Goal: Task Accomplishment & Management: Use online tool/utility

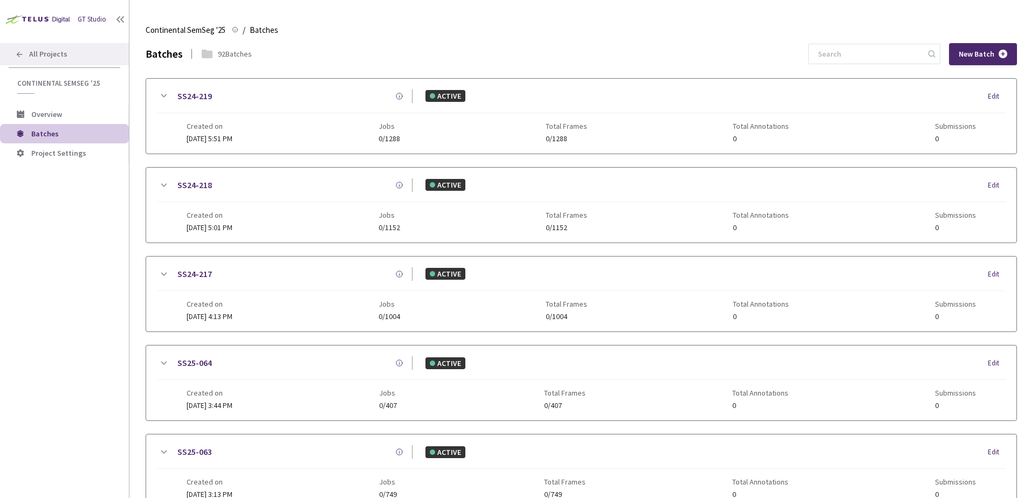
click at [56, 54] on span "All Projects" at bounding box center [48, 54] width 38 height 9
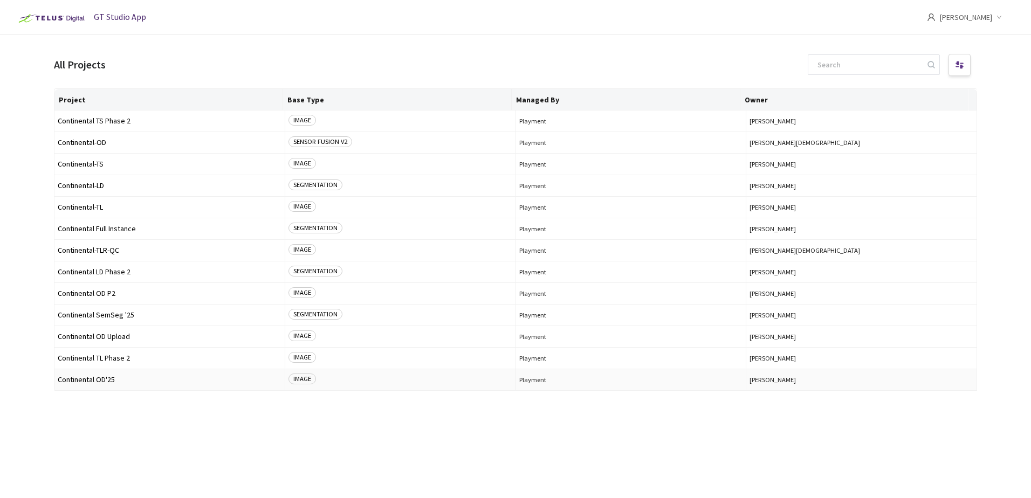
click at [112, 377] on span "Continental OD'25" at bounding box center [170, 380] width 224 height 8
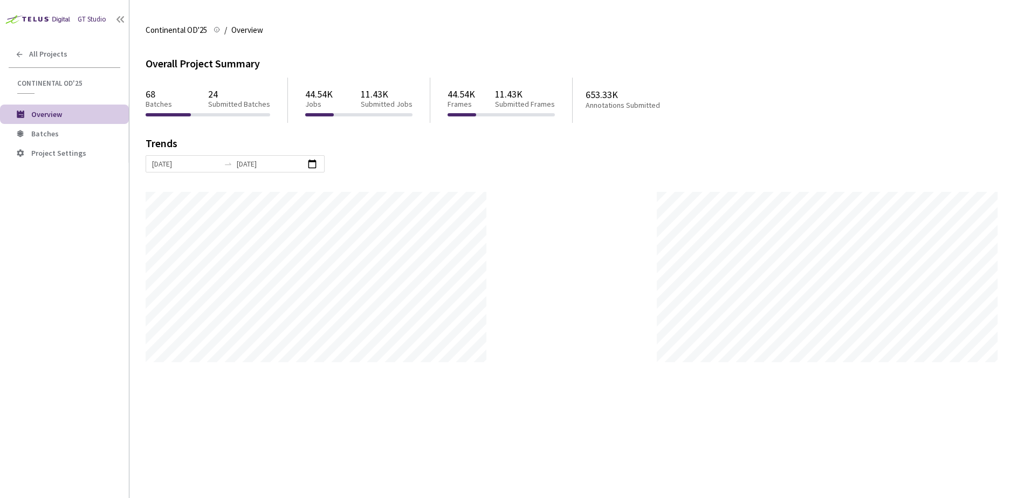
scroll to position [498, 1031]
click at [73, 138] on span "Batches" at bounding box center [75, 133] width 89 height 9
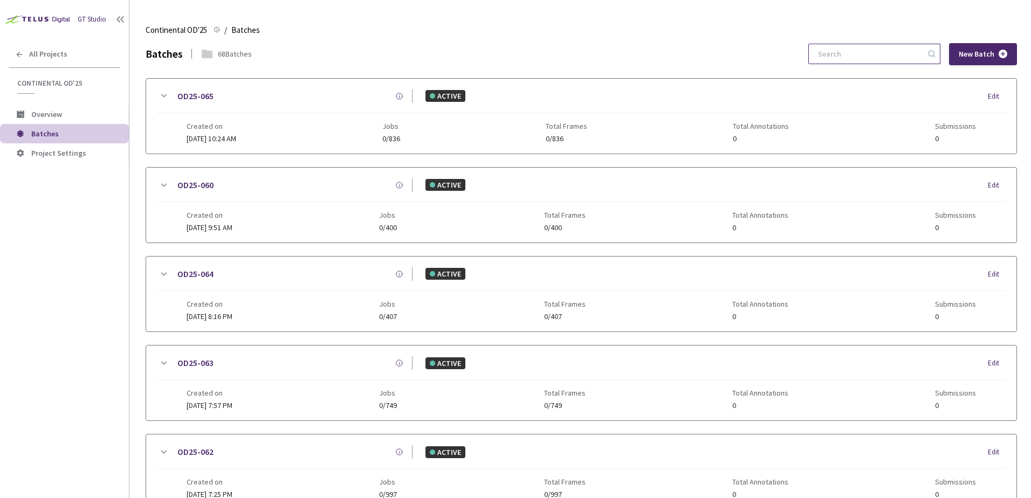
click at [831, 49] on input at bounding box center [869, 53] width 115 height 19
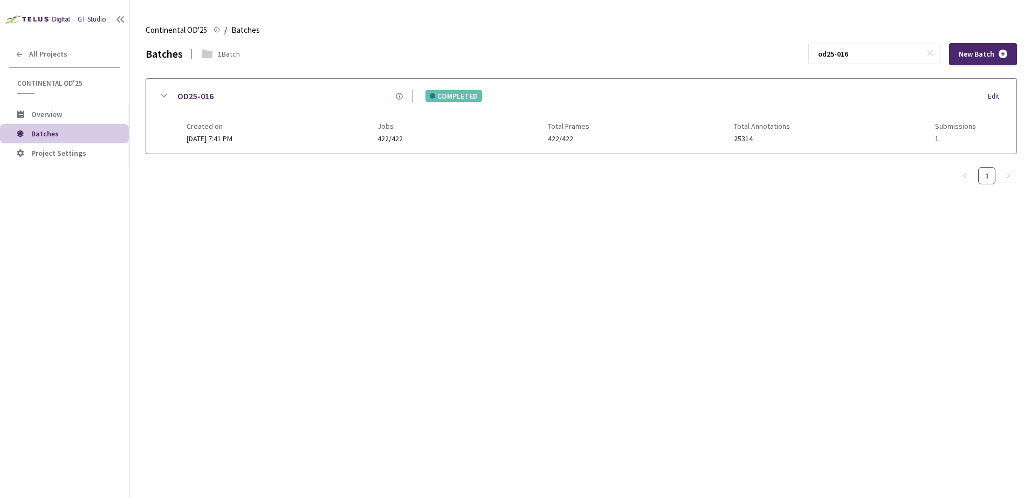
type input "od25-016"
click at [154, 95] on div "OD25-016 COMPLETED Edit Created on [DATE] 7:41 PM Jobs 422/422 Total Frames 422…" at bounding box center [581, 116] width 871 height 75
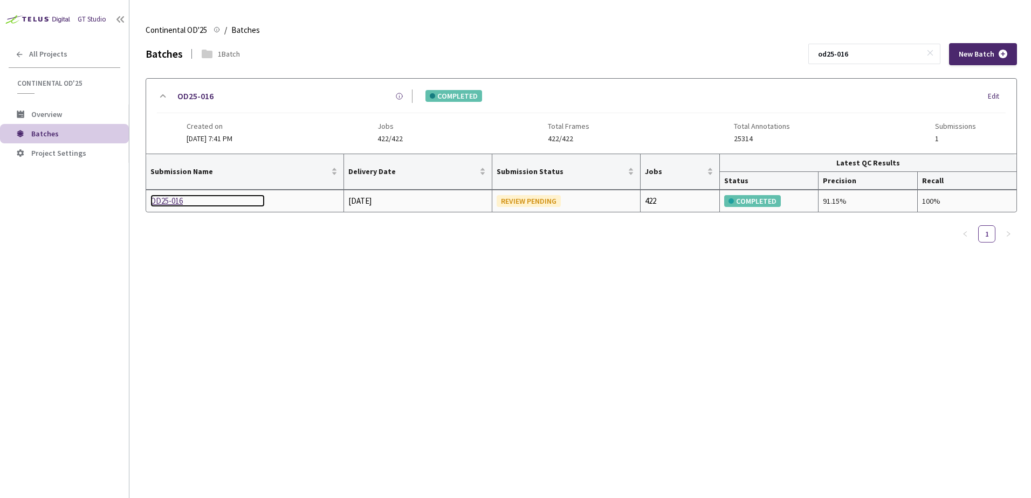
click at [178, 204] on div "OD25-016" at bounding box center [207, 201] width 114 height 13
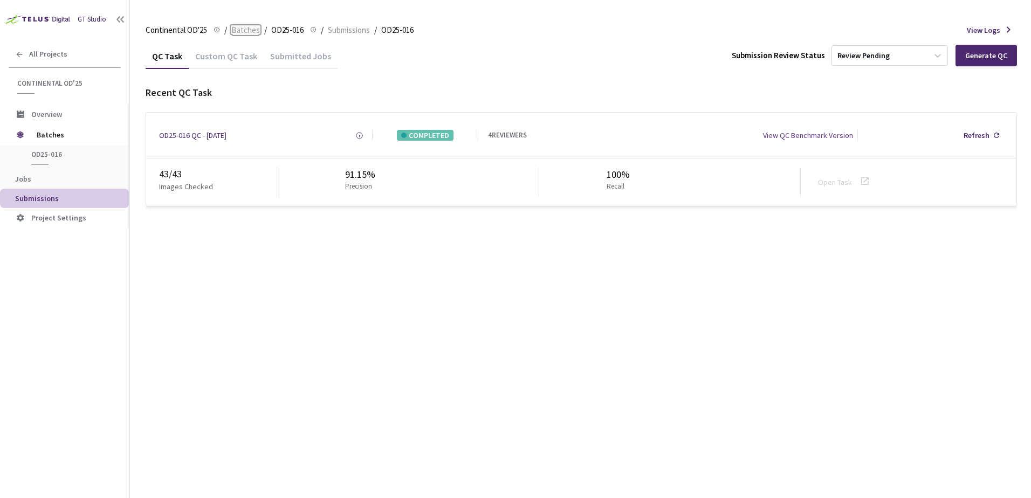
click at [257, 33] on span "Batches" at bounding box center [245, 30] width 29 height 13
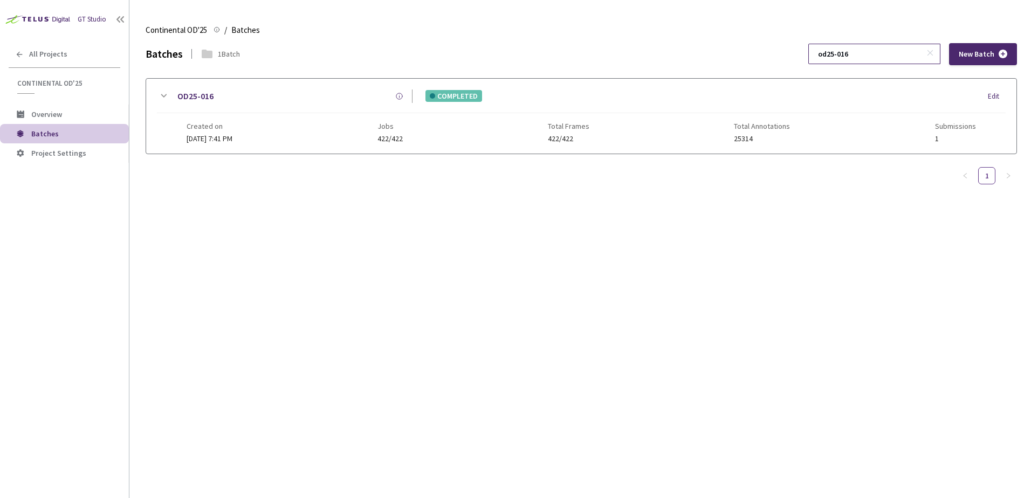
click at [866, 53] on input "od25-016" at bounding box center [869, 53] width 115 height 19
type input "od25-014"
click at [164, 92] on icon at bounding box center [163, 96] width 13 height 13
click at [171, 202] on div at bounding box center [581, 213] width 871 height 118
click at [172, 202] on div at bounding box center [581, 213] width 871 height 118
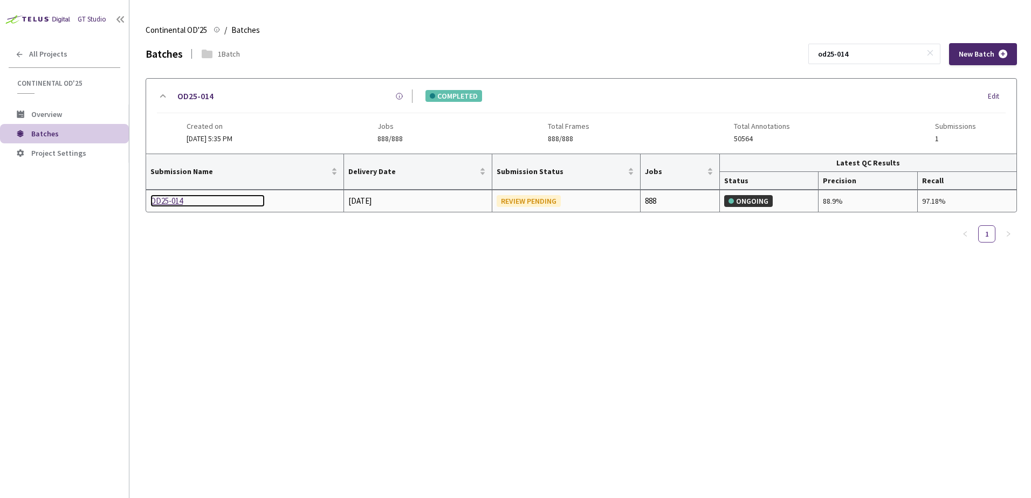
click at [170, 200] on div "OD25-014" at bounding box center [207, 201] width 114 height 13
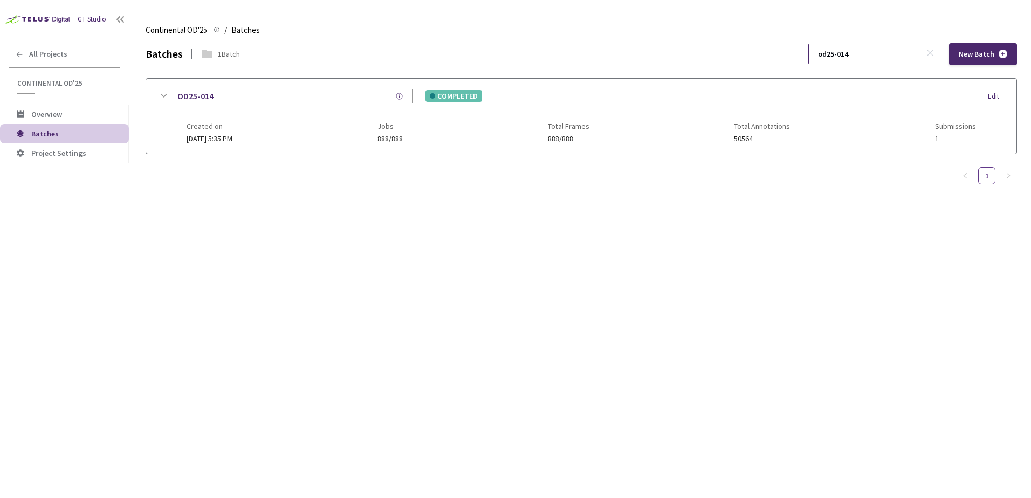
click at [896, 49] on input "od25-014" at bounding box center [869, 53] width 115 height 19
type input "od25-015"
click at [171, 97] on div "OD25-015" at bounding box center [291, 96] width 243 height 13
click at [165, 200] on div at bounding box center [581, 213] width 871 height 118
click at [165, 201] on div at bounding box center [581, 213] width 871 height 118
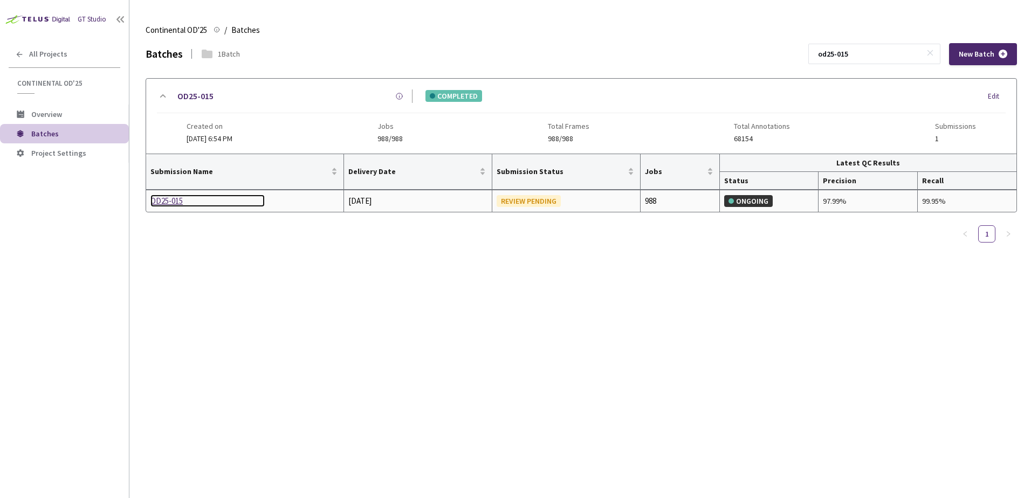
click at [166, 200] on div "OD25-015" at bounding box center [207, 201] width 114 height 13
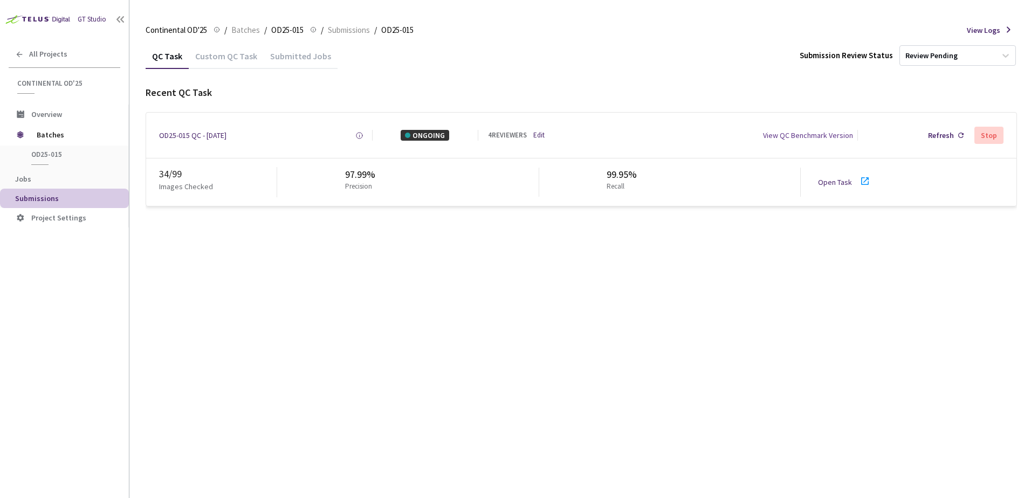
drag, startPoint x: 387, startPoint y: 232, endPoint x: 395, endPoint y: 218, distance: 16.2
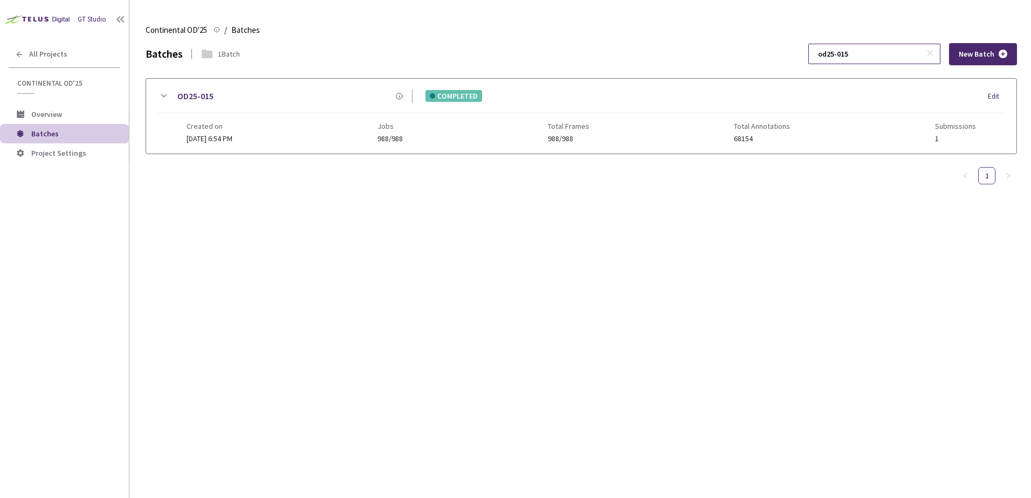
click at [865, 57] on input "od25-015" at bounding box center [869, 53] width 115 height 19
type input "od25-017"
click at [167, 88] on div "OD25-017 COMPLETED Edit Created on [DATE] 8:58 PM Jobs 862/862 Total Frames 862…" at bounding box center [581, 116] width 871 height 75
click at [169, 200] on div at bounding box center [581, 213] width 871 height 118
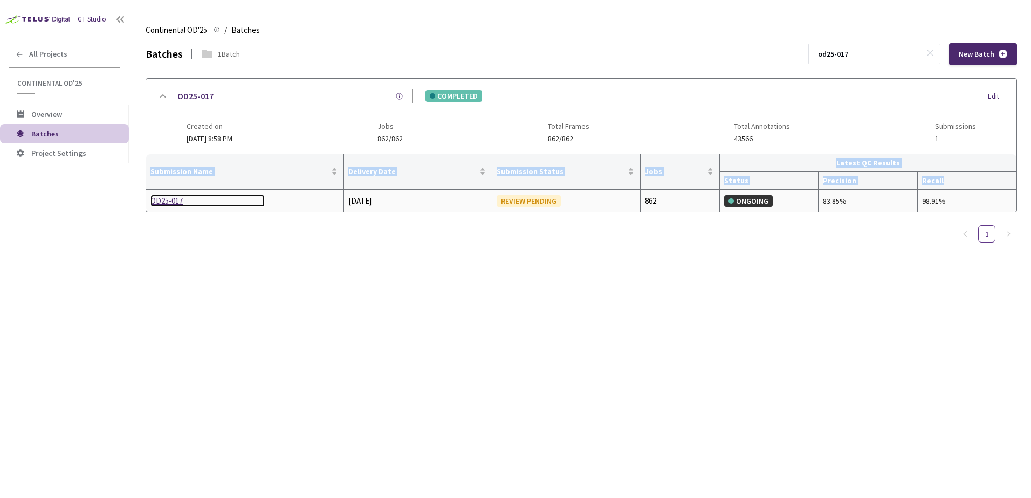
click at [168, 199] on div "OD25-017" at bounding box center [207, 201] width 114 height 13
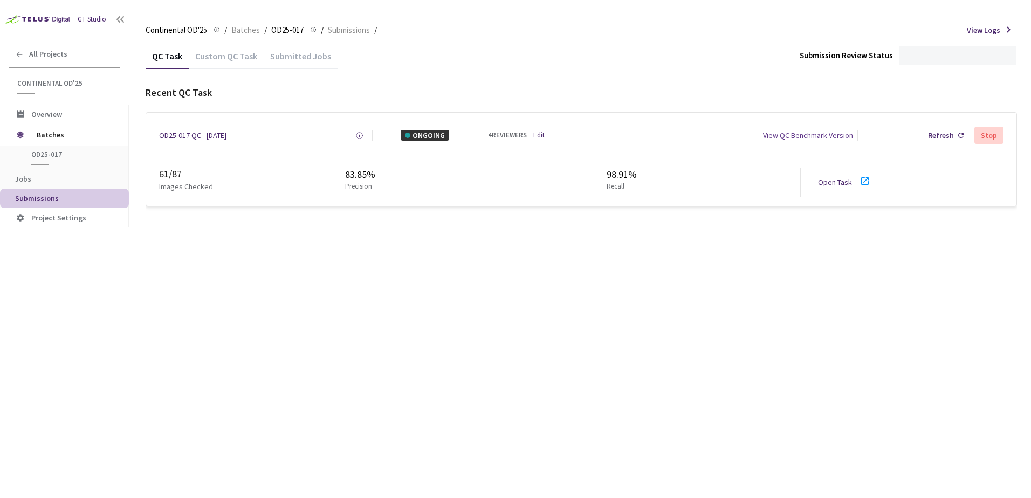
click at [320, 252] on div "QC Task Custom QC Task Submitted Jobs Submission Review Status Recent QC Task O…" at bounding box center [582, 270] width 872 height 455
drag, startPoint x: 322, startPoint y: 250, endPoint x: 325, endPoint y: 244, distance: 7.0
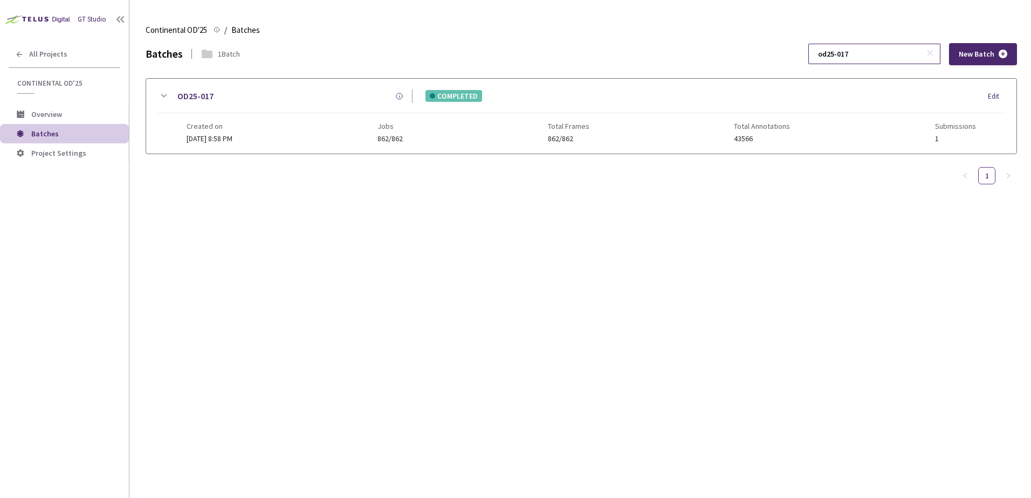
click at [874, 54] on input "od25-017" at bounding box center [869, 53] width 115 height 19
type input "od25-019"
click at [166, 97] on icon at bounding box center [163, 96] width 13 height 13
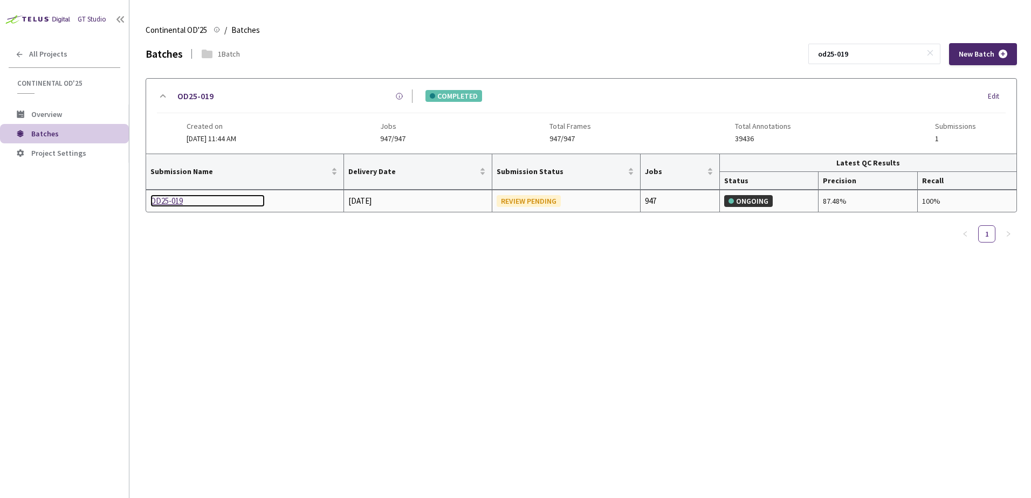
click at [168, 200] on div "OD25-019" at bounding box center [207, 201] width 114 height 13
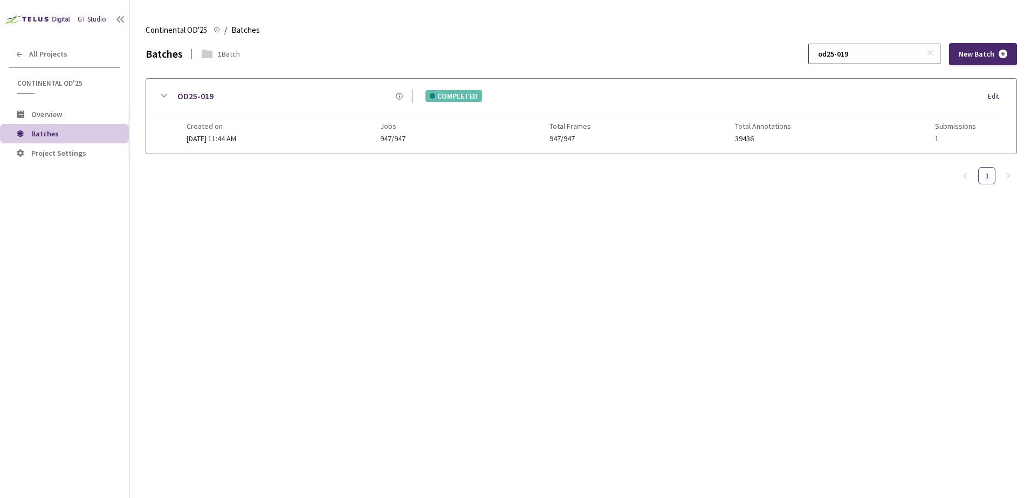
click at [885, 58] on input "od25-019" at bounding box center [869, 53] width 115 height 19
type input "od25-020"
click at [172, 98] on div "OD25-020" at bounding box center [291, 96] width 243 height 13
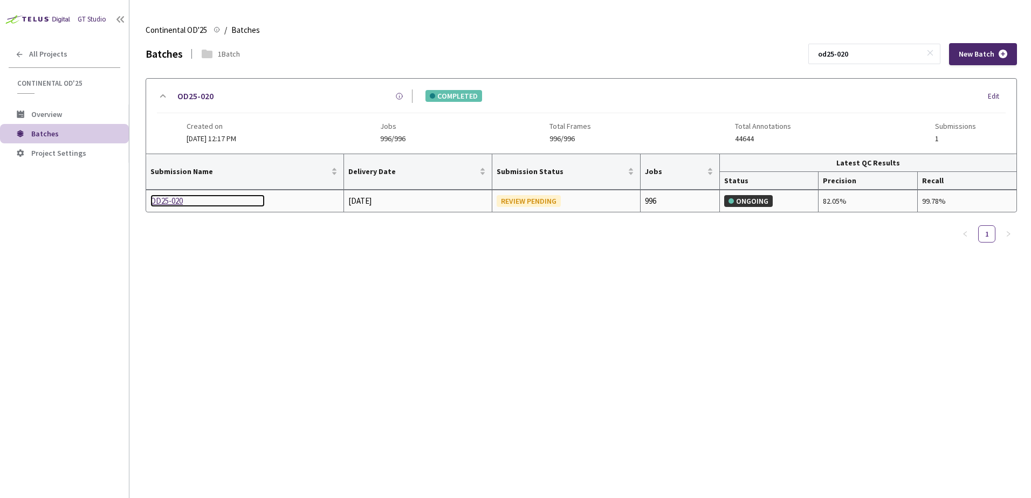
click at [171, 196] on div "OD25-020" at bounding box center [207, 201] width 114 height 13
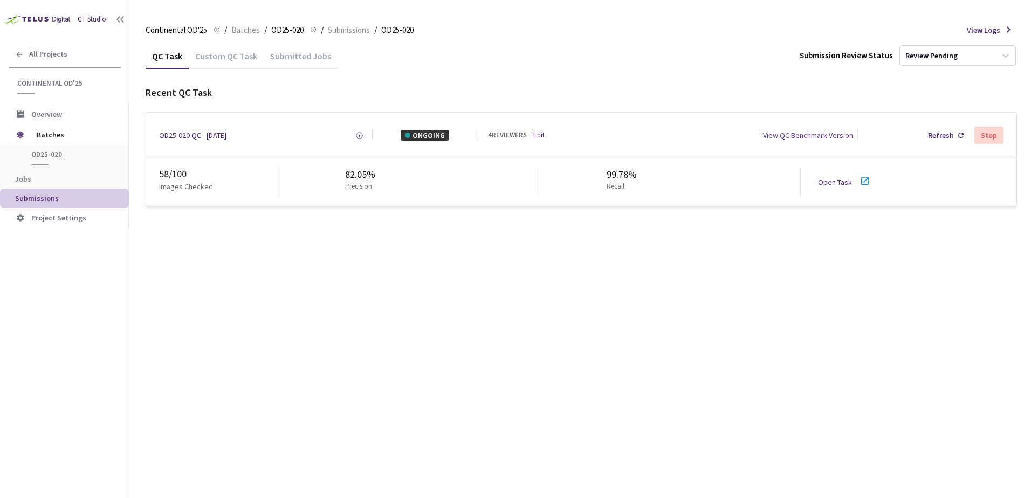
click at [312, 246] on div "QC Task Custom QC Task Submitted Jobs Submission Review Status Review Pending R…" at bounding box center [582, 270] width 872 height 455
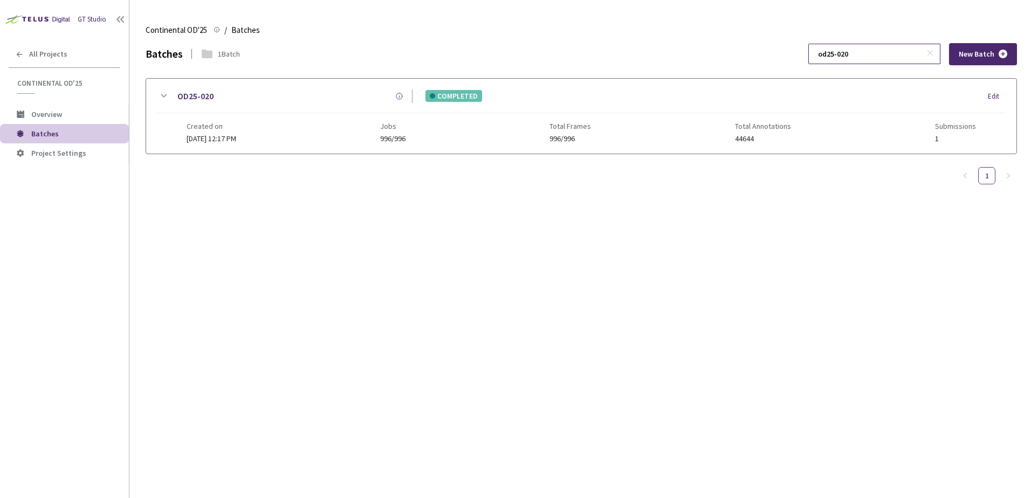
click at [886, 50] on input "od25-020" at bounding box center [869, 53] width 115 height 19
type input "od25-023"
click at [166, 93] on icon at bounding box center [163, 96] width 13 height 13
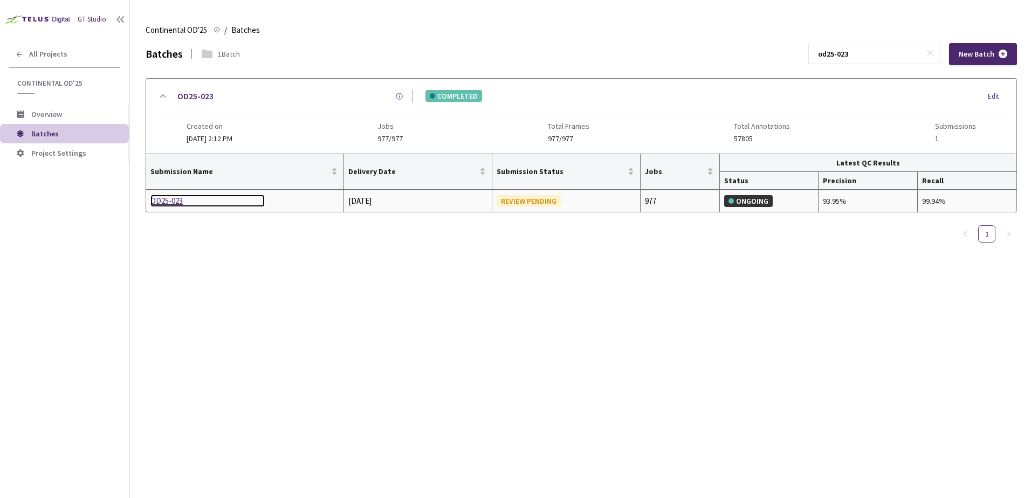
click at [167, 198] on div "OD25-023" at bounding box center [207, 201] width 114 height 13
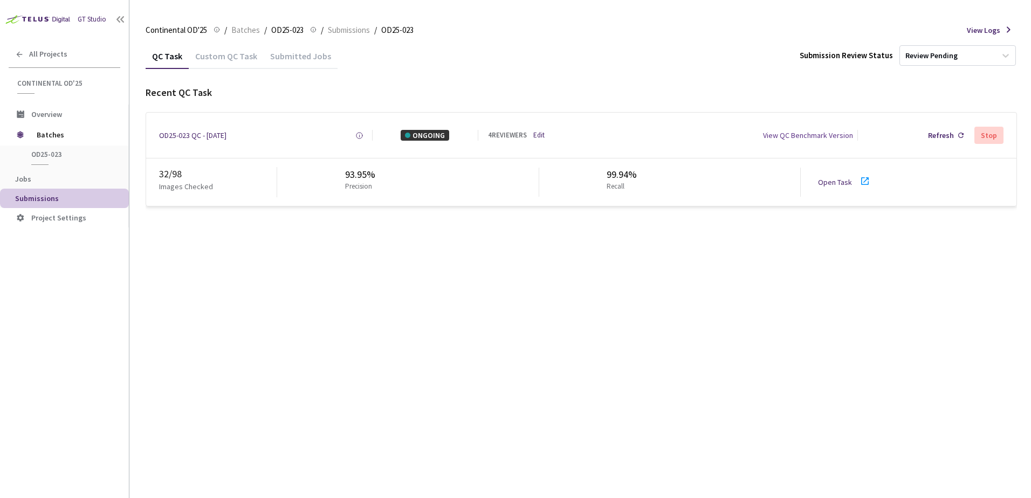
drag, startPoint x: 421, startPoint y: 224, endPoint x: 413, endPoint y: 213, distance: 13.5
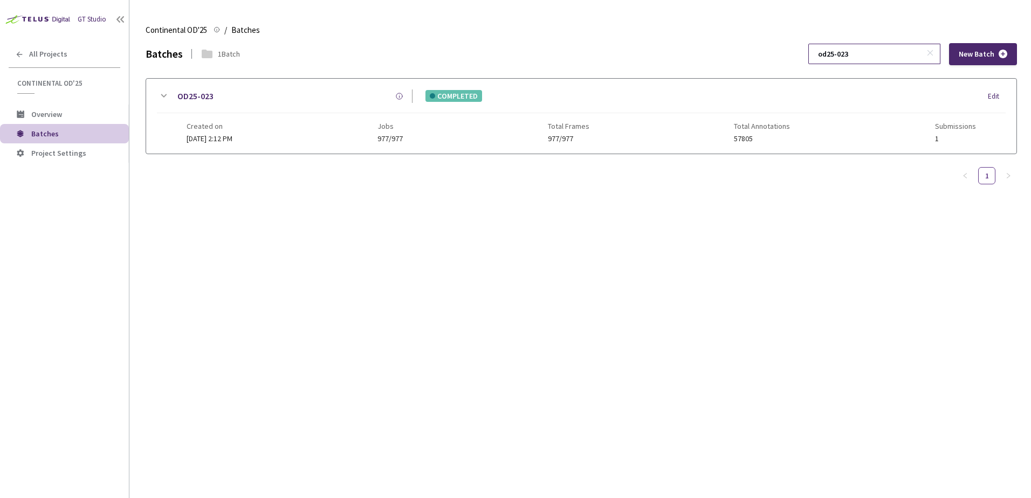
click at [872, 57] on input "od25-023" at bounding box center [869, 53] width 115 height 19
type input "od25-024"
click at [160, 97] on icon at bounding box center [163, 96] width 13 height 13
click at [167, 196] on div at bounding box center [581, 213] width 871 height 118
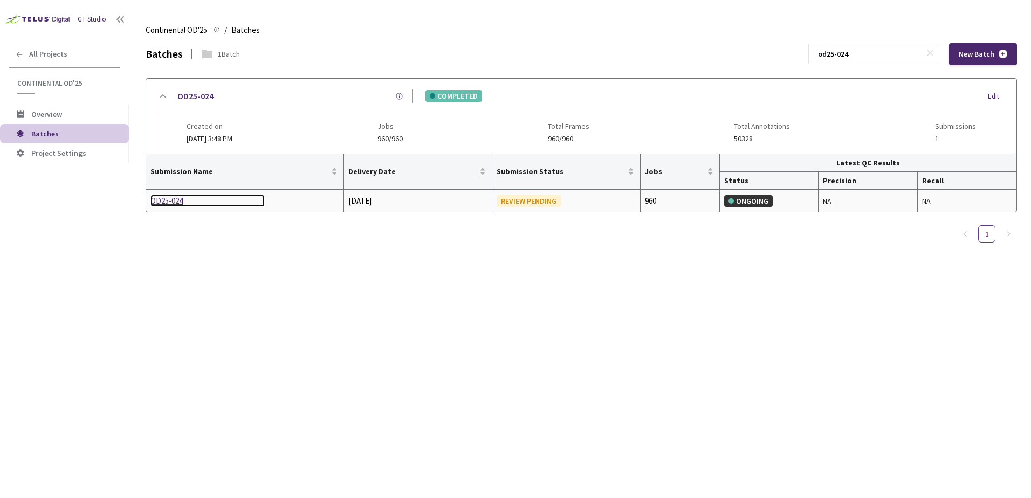
click at [166, 197] on div "OD25-024" at bounding box center [207, 201] width 114 height 13
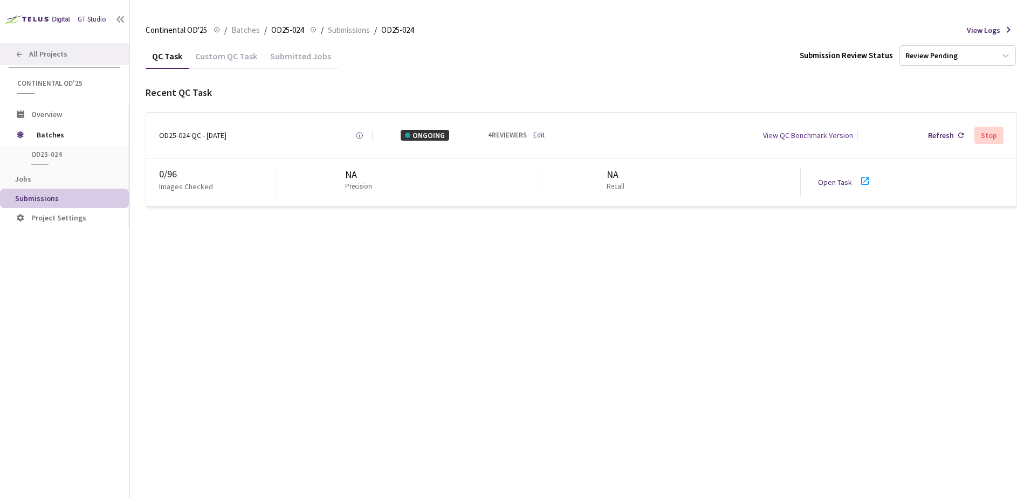
click at [49, 56] on span "All Projects" at bounding box center [48, 54] width 38 height 9
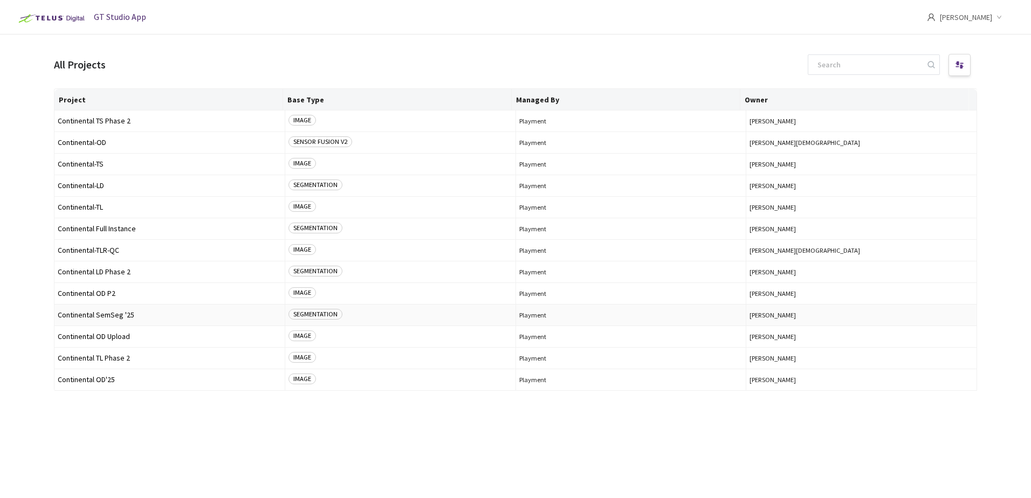
click at [108, 314] on span "Continental SemSeg '25" at bounding box center [170, 315] width 224 height 8
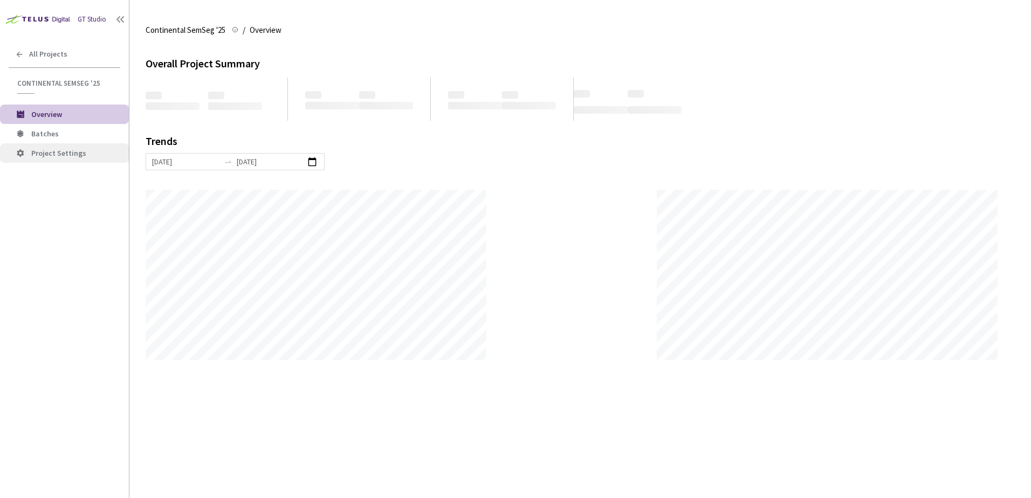
scroll to position [498, 1031]
click at [71, 139] on li "Batches" at bounding box center [64, 133] width 129 height 19
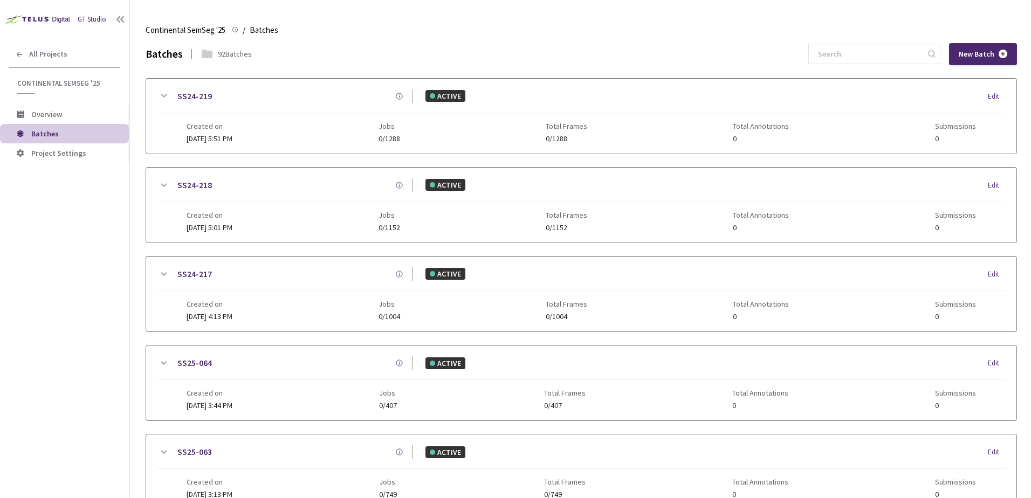
click at [859, 58] on input at bounding box center [869, 53] width 115 height 19
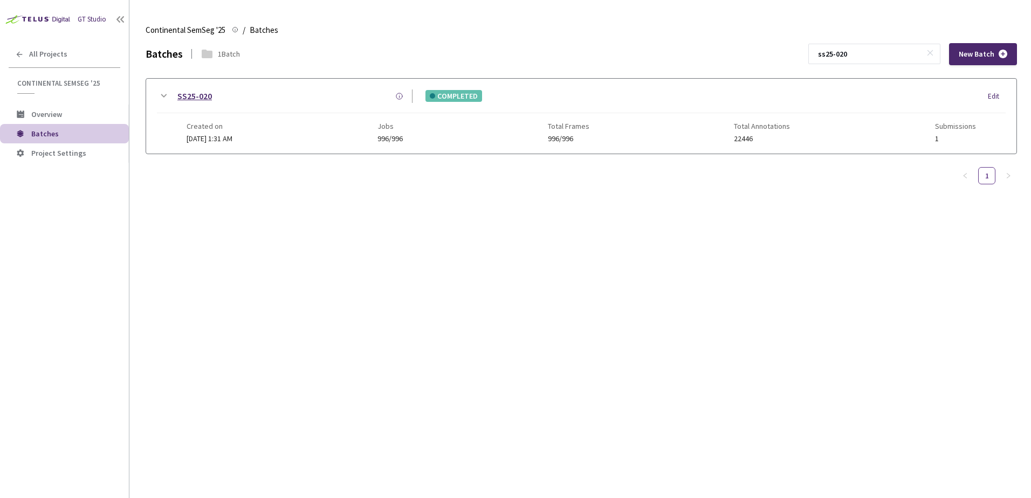
type input "ss25-020"
click at [178, 96] on link "SS25-020" at bounding box center [194, 96] width 35 height 13
click at [161, 100] on icon at bounding box center [163, 96] width 13 height 13
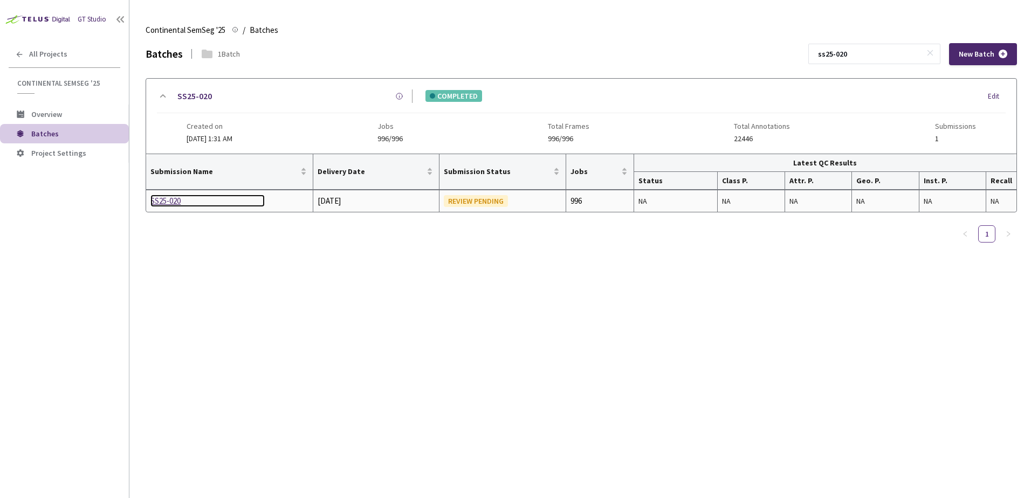
click at [162, 196] on div "SS25-020" at bounding box center [207, 201] width 114 height 13
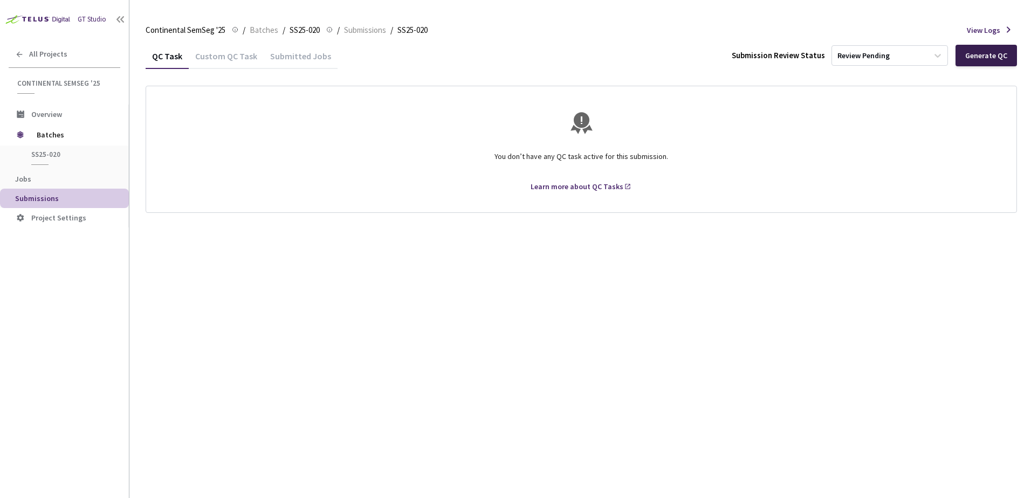
click at [1001, 59] on div "Generate QC" at bounding box center [987, 55] width 42 height 9
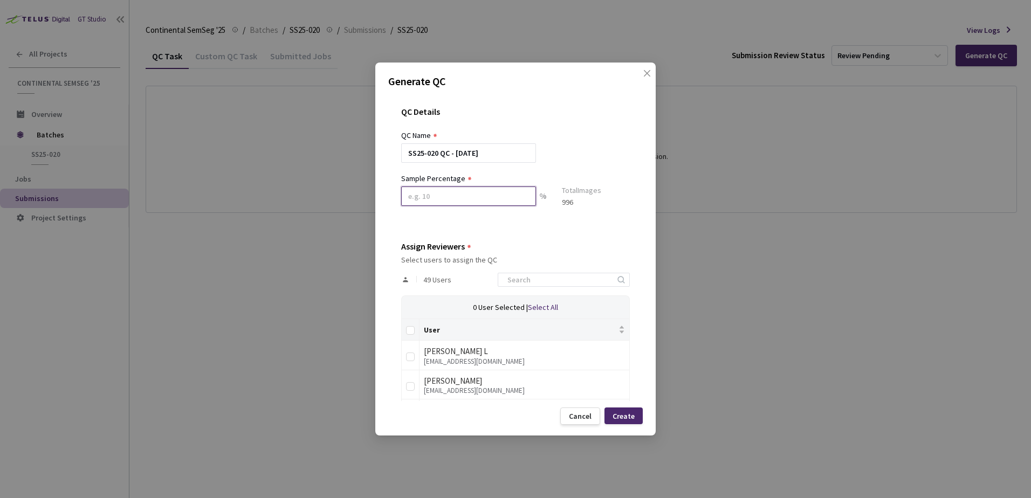
click at [463, 199] on input at bounding box center [468, 196] width 135 height 19
type input "10"
click at [527, 283] on input at bounding box center [558, 284] width 115 height 13
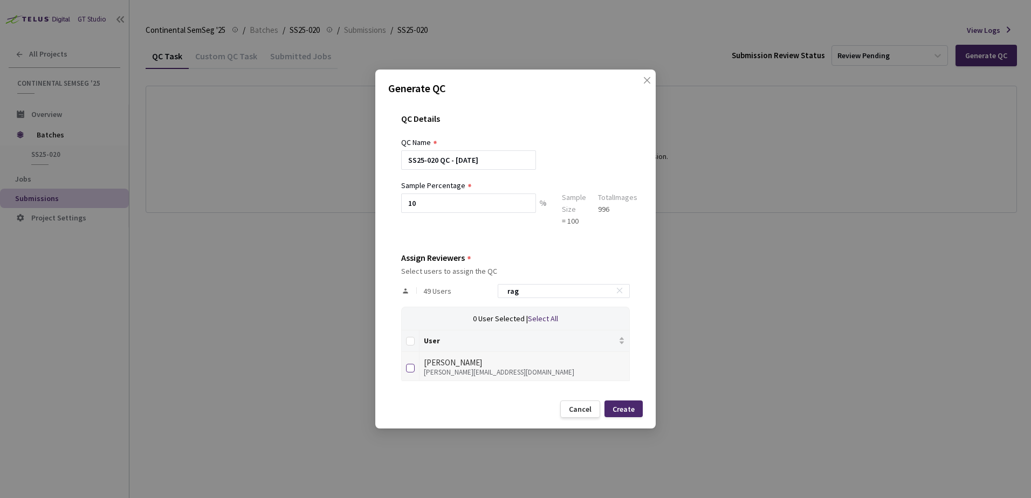
type input "rag"
click at [408, 365] on input "checkbox" at bounding box center [410, 368] width 9 height 9
checkbox input "true"
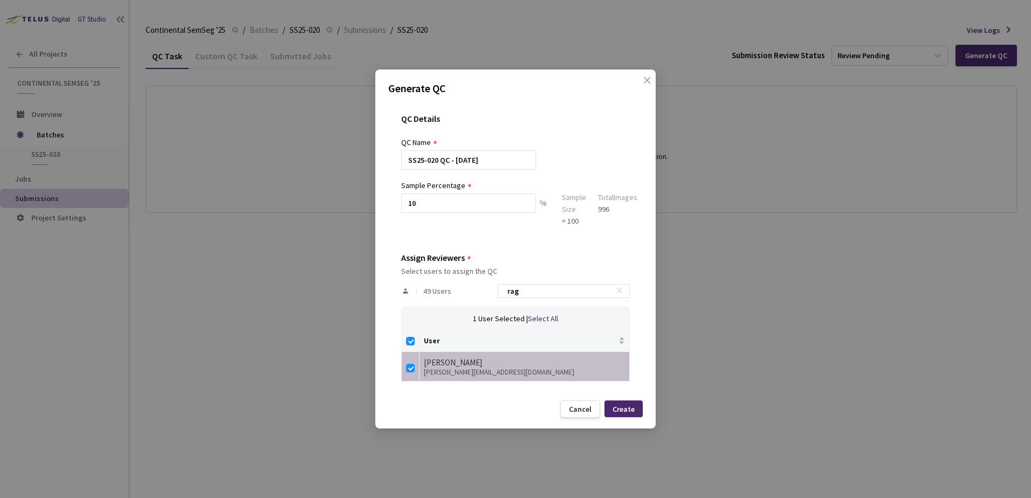
click at [483, 294] on div "49 Users rag" at bounding box center [515, 291] width 229 height 31
type input "y"
checkbox input "false"
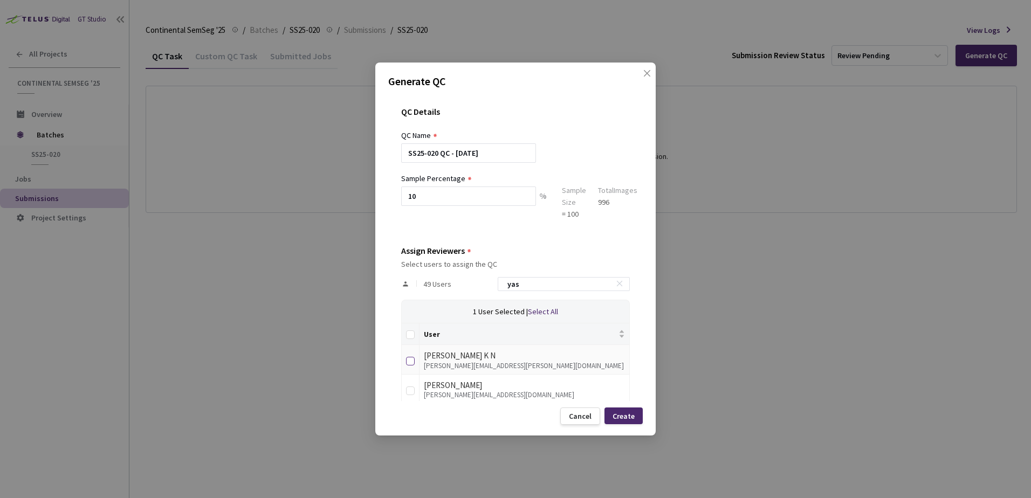
type input "yas"
click at [410, 361] on input "checkbox" at bounding box center [410, 361] width 9 height 9
checkbox input "true"
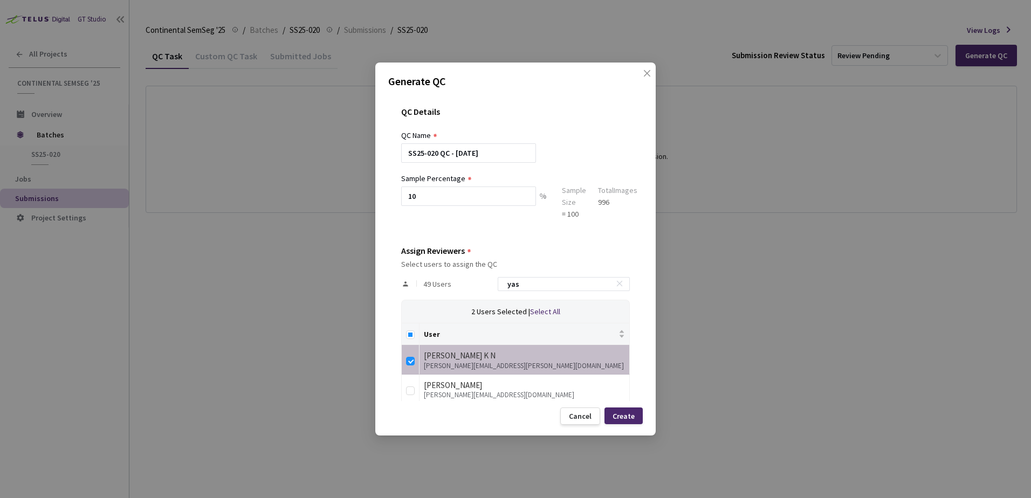
drag, startPoint x: 531, startPoint y: 285, endPoint x: 449, endPoint y: 290, distance: 81.6
click at [464, 290] on div "49 Users yas" at bounding box center [515, 284] width 229 height 31
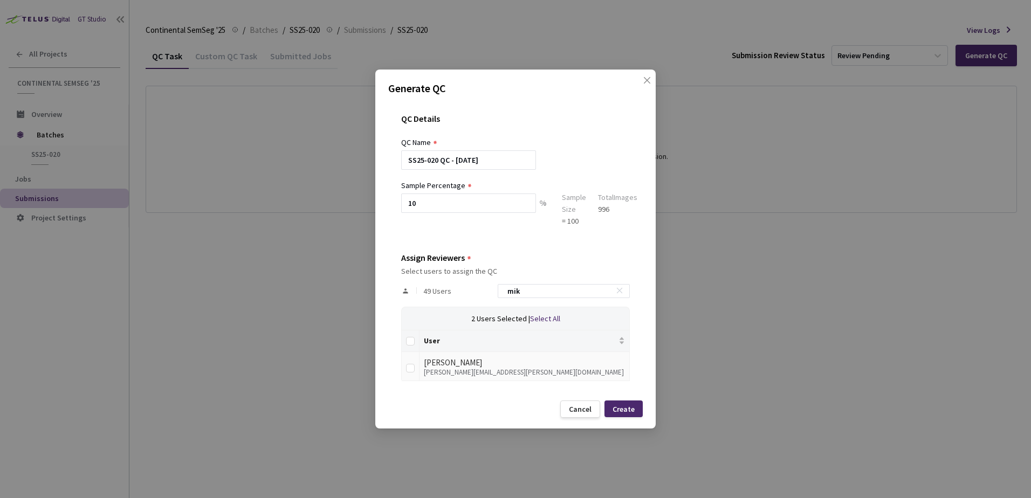
type input "mik"
click at [414, 367] on input "checkbox" at bounding box center [410, 368] width 9 height 9
checkbox input "true"
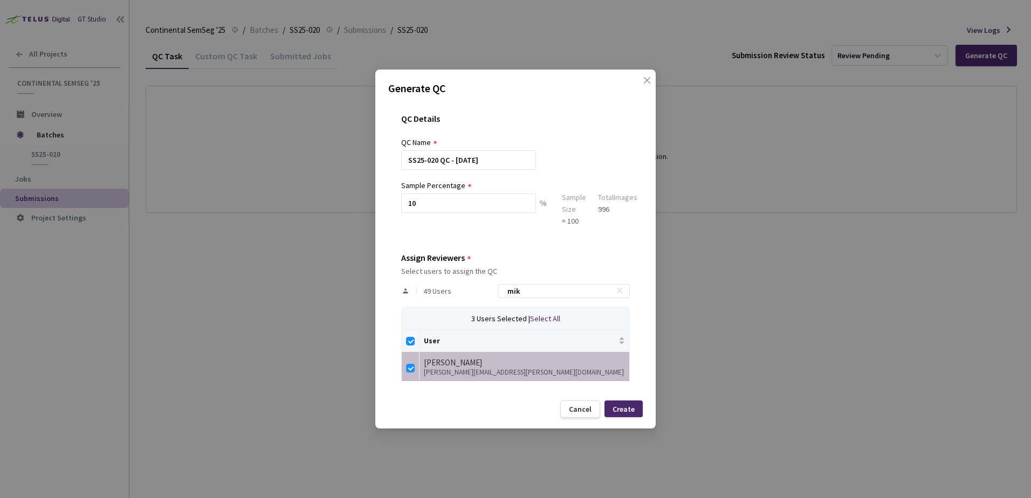
drag, startPoint x: 525, startPoint y: 296, endPoint x: 485, endPoint y: 296, distance: 39.9
click at [492, 296] on div "49 Users mik" at bounding box center [515, 291] width 229 height 31
type input "n"
checkbox input "false"
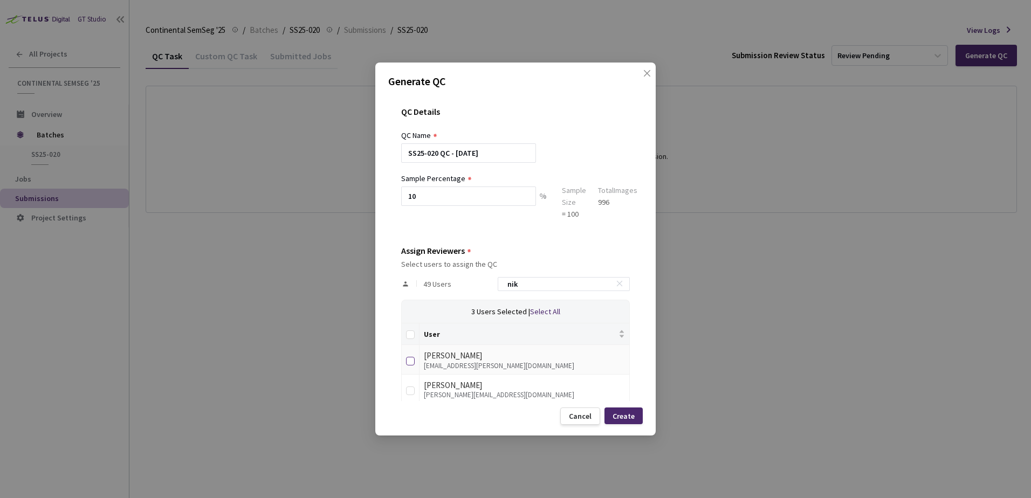
type input "nik"
click at [412, 361] on input "checkbox" at bounding box center [410, 361] width 9 height 9
checkbox input "true"
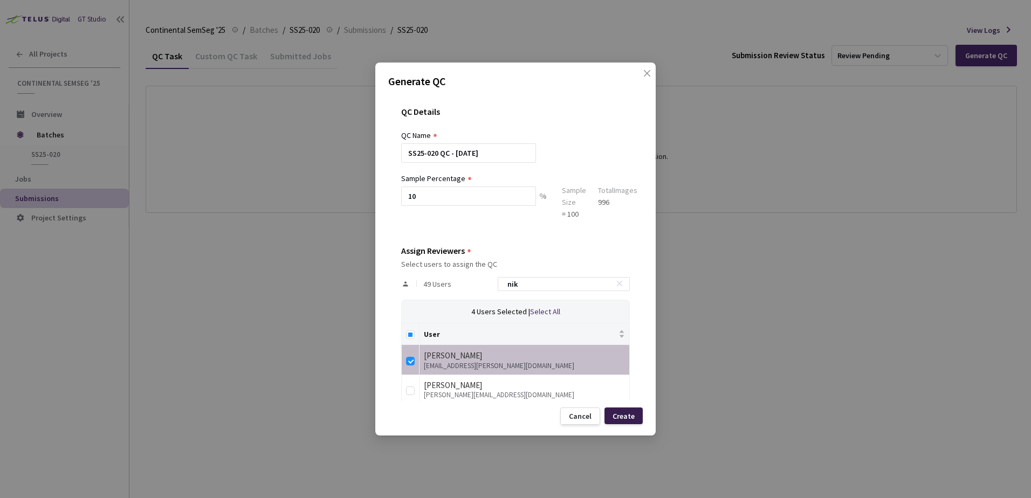
click at [624, 413] on div "Create" at bounding box center [624, 416] width 22 height 9
